Goal: Book appointment/travel/reservation

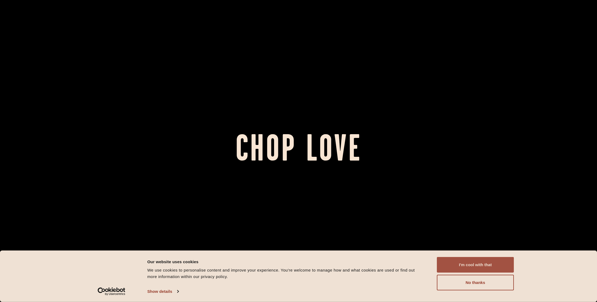
click at [469, 266] on button "I'm cool with that" at bounding box center [475, 265] width 77 height 16
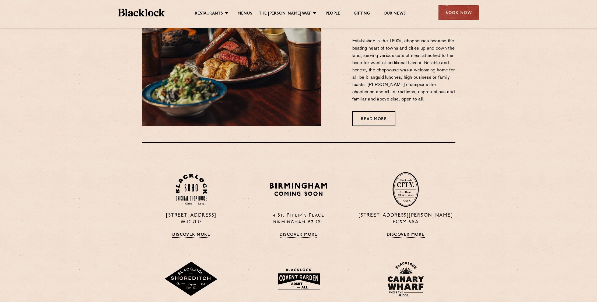
scroll to position [404, 0]
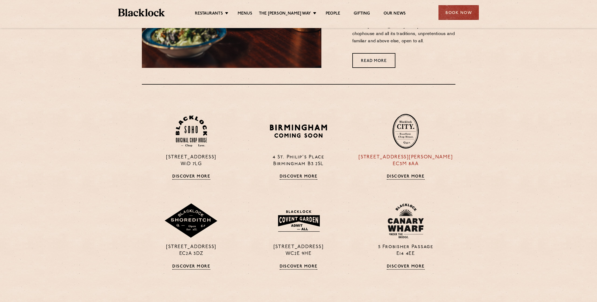
click at [407, 153] on div "[STREET_ADDRESS][PERSON_NAME] Discover More" at bounding box center [405, 147] width 107 height 66
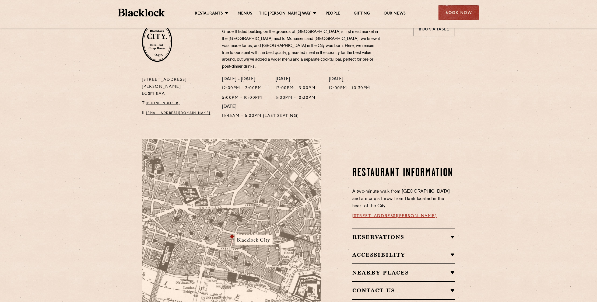
scroll to position [242, 0]
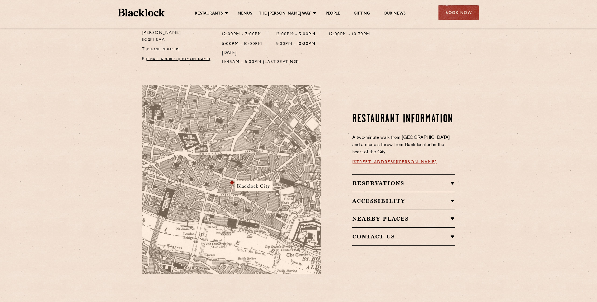
click at [384, 180] on h2 "Reservations" at bounding box center [404, 183] width 103 height 6
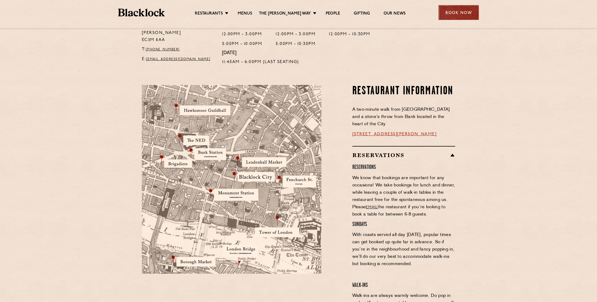
click at [455, 14] on div "Book Now" at bounding box center [459, 12] width 40 height 15
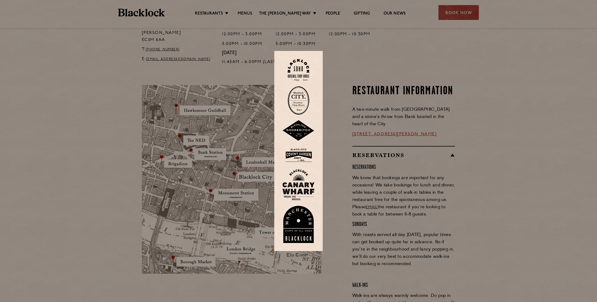
click at [297, 102] on img at bounding box center [299, 100] width 22 height 29
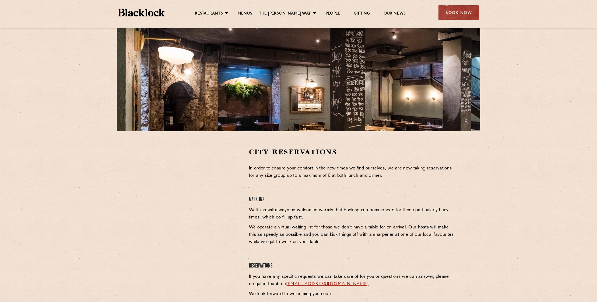
scroll to position [81, 0]
